Goal: Information Seeking & Learning: Learn about a topic

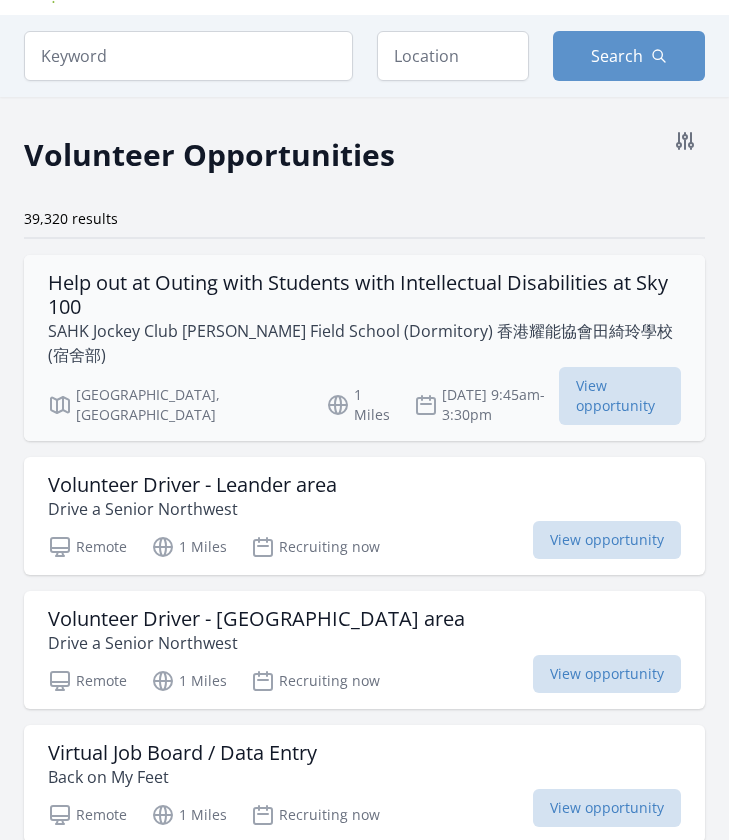
scroll to position [72, 0]
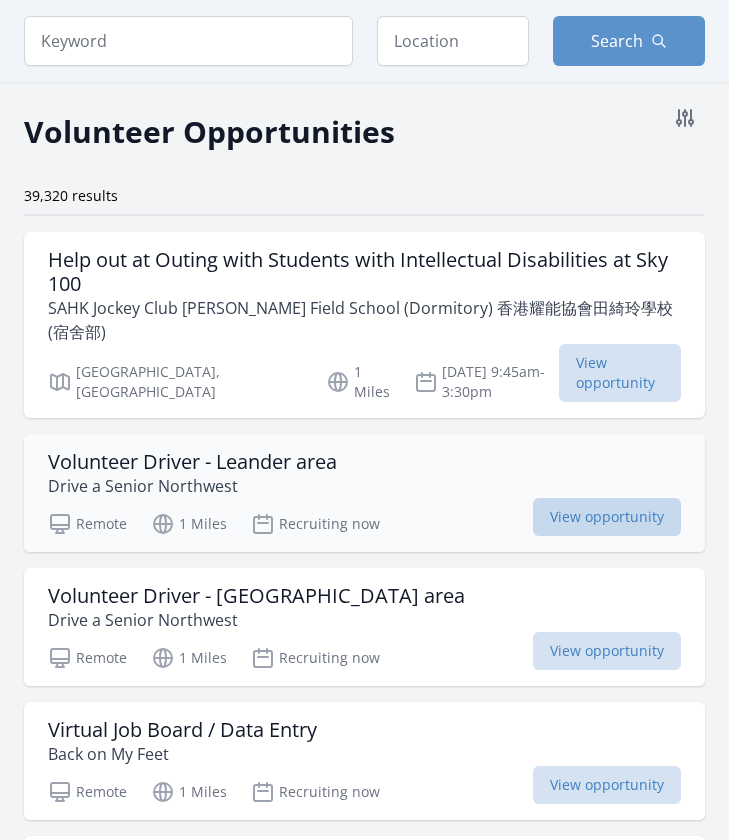
click at [565, 498] on span "View opportunity" at bounding box center [607, 517] width 148 height 38
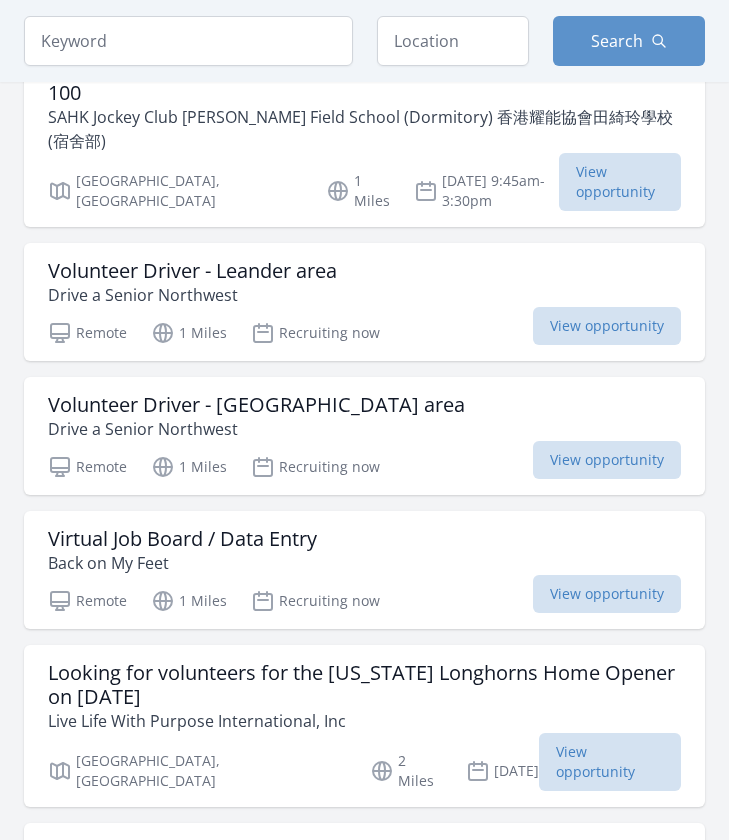
scroll to position [298, 0]
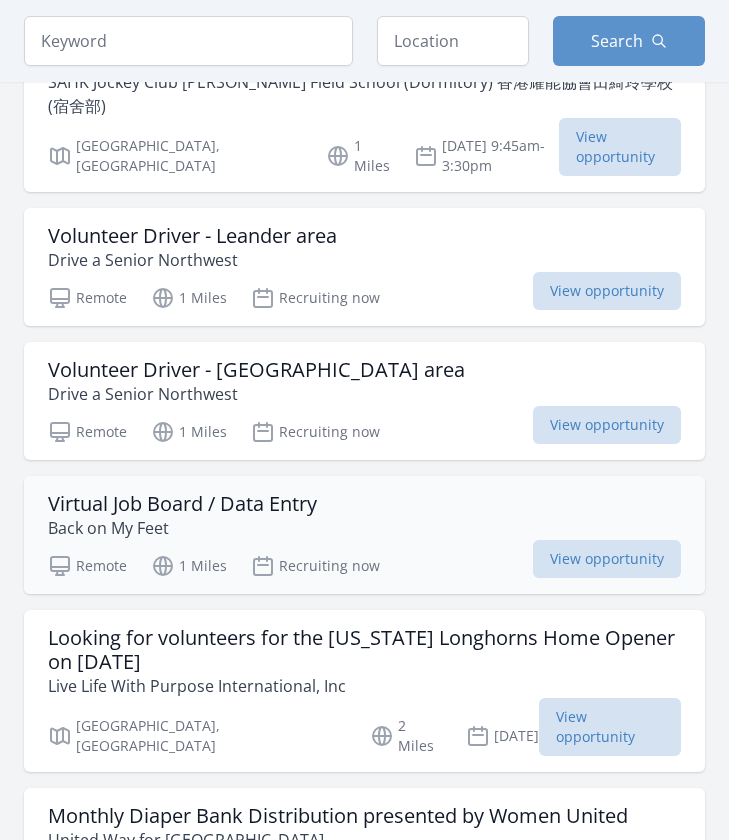
click at [204, 492] on h3 "Virtual Job Board / Data Entry" at bounding box center [182, 504] width 269 height 24
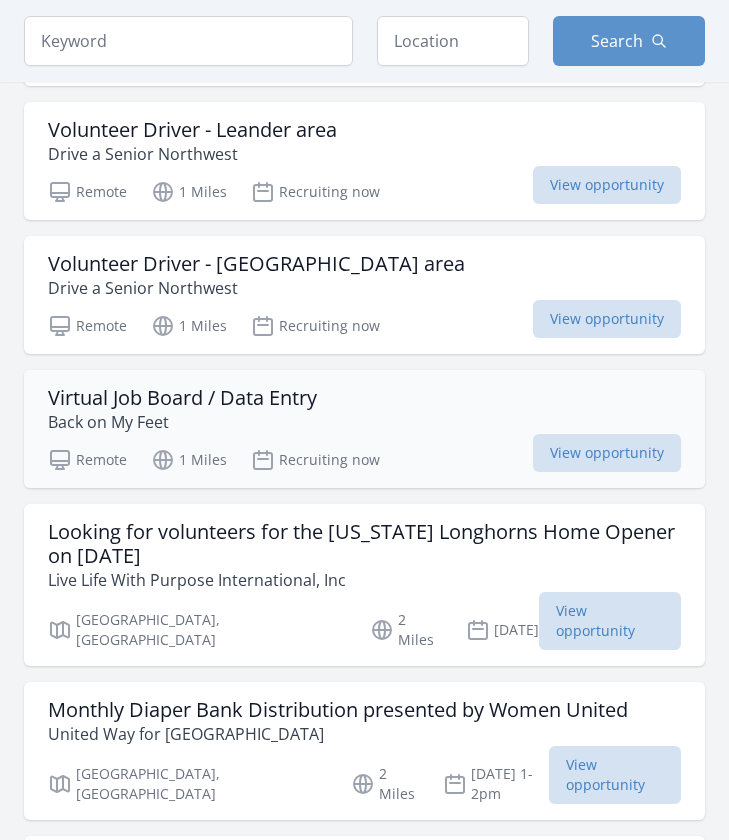
scroll to position [405, 0]
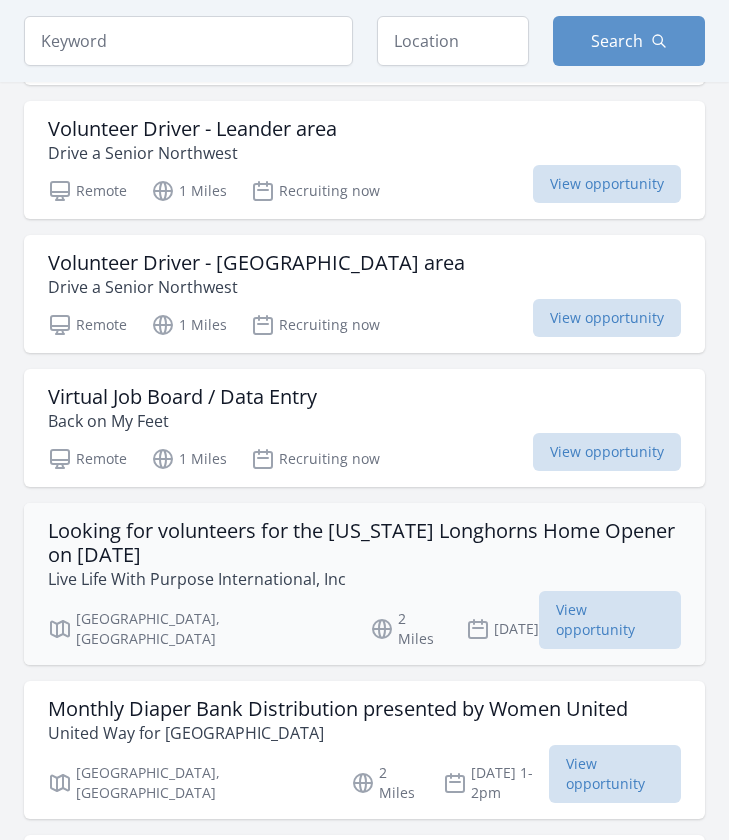
click at [338, 519] on h3 "Looking for volunteers for the Texas Longhorns Home Opener on Sept 6th" at bounding box center [364, 543] width 633 height 48
